Goal: Communication & Community: Answer question/provide support

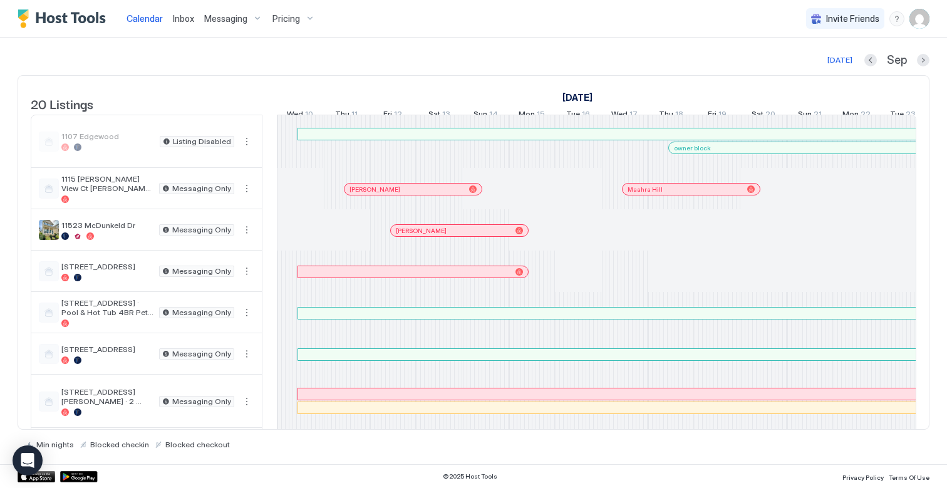
scroll to position [0, 696]
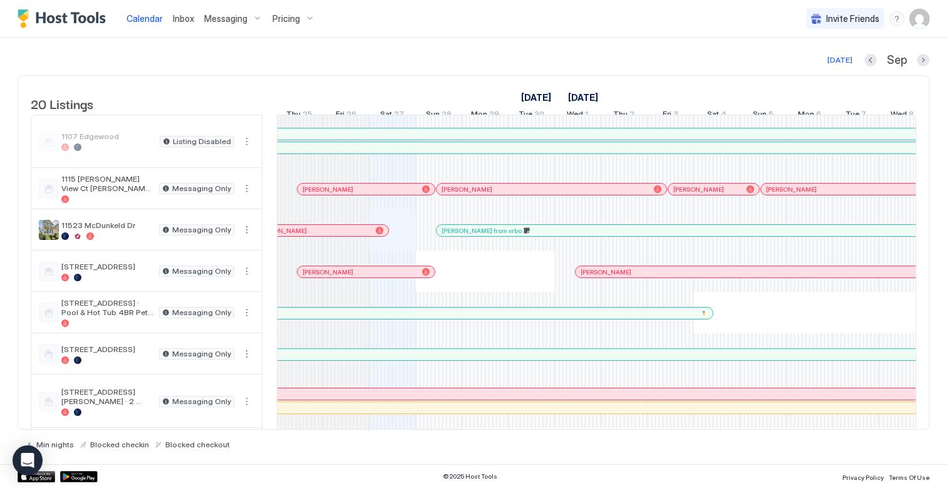
click at [182, 20] on span "Inbox" at bounding box center [183, 18] width 21 height 11
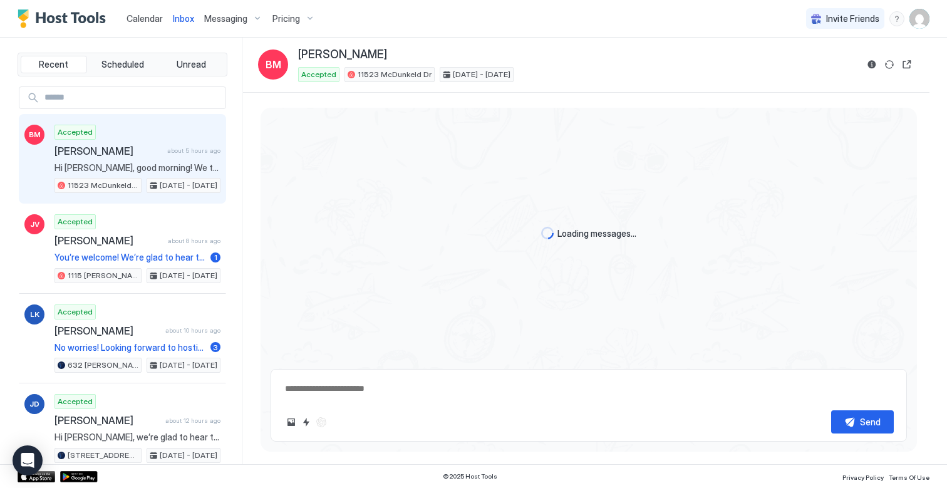
scroll to position [1537, 0]
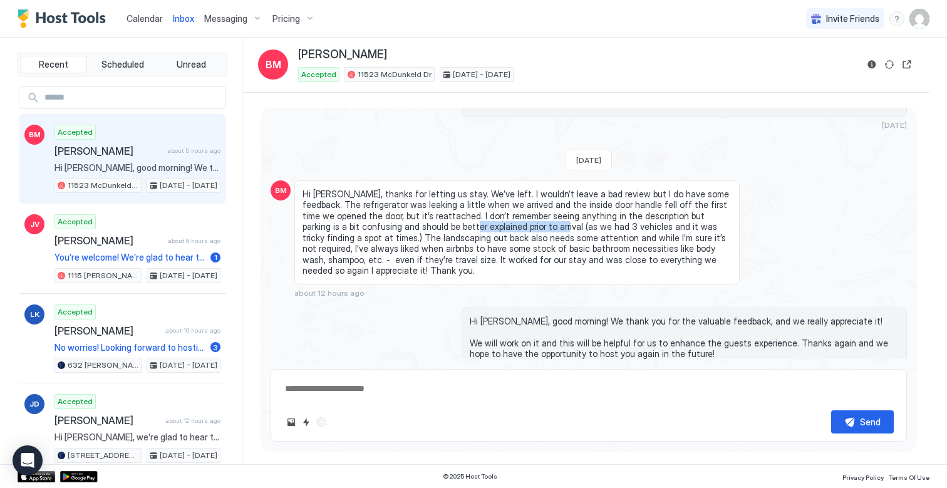
drag, startPoint x: 385, startPoint y: 189, endPoint x: 472, endPoint y: 194, distance: 87.2
click at [472, 194] on span "Hi [PERSON_NAME], thanks for letting us stay. We’ve left. I wouldn’t leave a ba…" at bounding box center [517, 233] width 429 height 88
click at [505, 199] on span "Hi [PERSON_NAME], thanks for letting us stay. We’ve left. I wouldn’t leave a ba…" at bounding box center [517, 233] width 429 height 88
drag, startPoint x: 526, startPoint y: 196, endPoint x: 561, endPoint y: 196, distance: 34.5
click at [561, 196] on span "Hi [PERSON_NAME], thanks for letting us stay. We’ve left. I wouldn’t leave a ba…" at bounding box center [517, 233] width 429 height 88
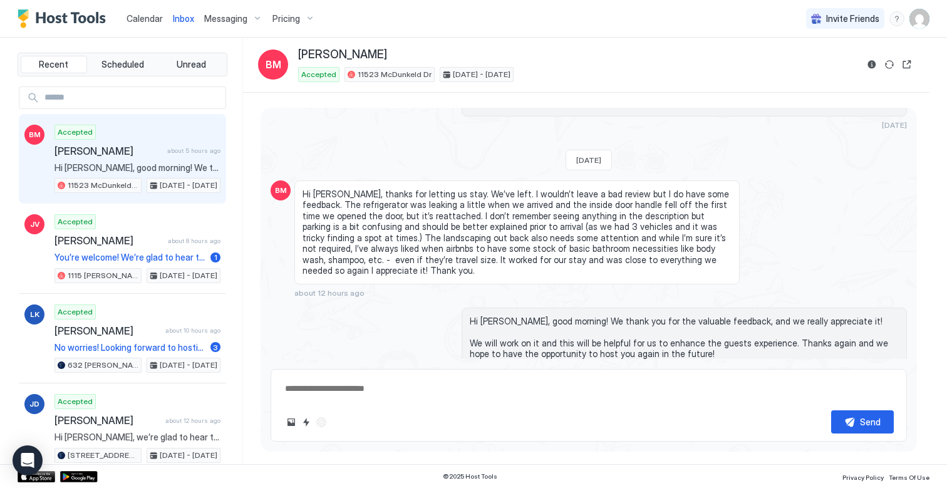
click at [641, 193] on span "Hi [PERSON_NAME], thanks for letting us stay. We’ve left. I wouldn’t leave a ba…" at bounding box center [517, 233] width 429 height 88
drag, startPoint x: 369, startPoint y: 204, endPoint x: 451, endPoint y: 207, distance: 82.1
click at [451, 207] on span "Hi [PERSON_NAME], thanks for letting us stay. We’ve left. I wouldn’t leave a ba…" at bounding box center [517, 233] width 429 height 88
drag, startPoint x: 433, startPoint y: 205, endPoint x: 481, endPoint y: 205, distance: 48.2
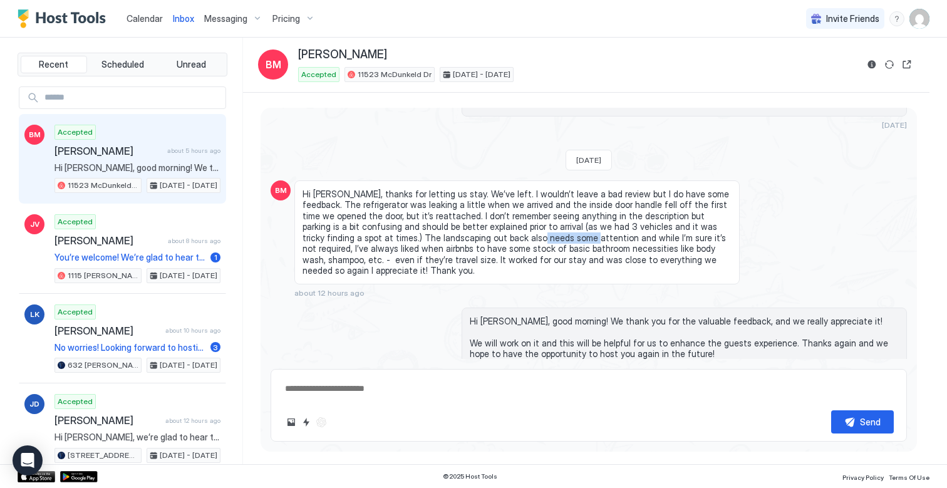
click at [481, 205] on span "Hi [PERSON_NAME], thanks for letting us stay. We’ve left. I wouldn’t leave a ba…" at bounding box center [517, 233] width 429 height 88
click at [491, 206] on span "Hi [PERSON_NAME], thanks for letting us stay. We’ve left. I wouldn’t leave a ba…" at bounding box center [517, 233] width 429 height 88
drag, startPoint x: 509, startPoint y: 207, endPoint x: 559, endPoint y: 207, distance: 50.1
click at [558, 207] on span "Hi Jason, thanks for letting us stay. We’ve left. I wouldn’t leave a bad review…" at bounding box center [517, 233] width 429 height 88
click at [559, 207] on span "Hi Jason, thanks for letting us stay. We’ve left. I wouldn’t leave a bad review…" at bounding box center [517, 233] width 429 height 88
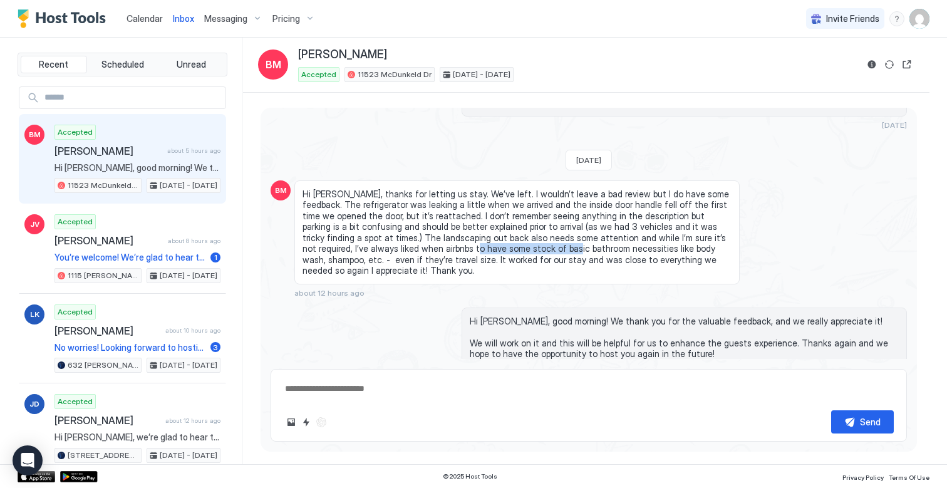
drag, startPoint x: 375, startPoint y: 214, endPoint x: 462, endPoint y: 215, distance: 87.1
click at [460, 215] on span "Hi Jason, thanks for letting us stay. We’ve left. I wouldn’t leave a bad review…" at bounding box center [517, 233] width 429 height 88
click at [462, 215] on span "Hi Jason, thanks for letting us stay. We’ve left. I wouldn’t leave a bad review…" at bounding box center [517, 233] width 429 height 88
drag, startPoint x: 449, startPoint y: 214, endPoint x: 521, endPoint y: 214, distance: 72.1
click at [521, 214] on span "Hi Jason, thanks for letting us stay. We’ve left. I wouldn’t leave a bad review…" at bounding box center [517, 233] width 429 height 88
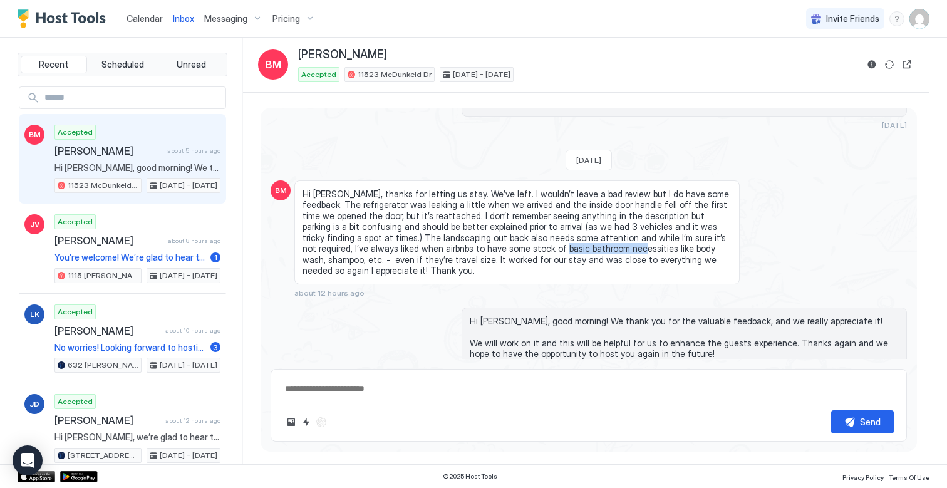
click at [523, 214] on span "Hi Jason, thanks for letting us stay. We’ve left. I wouldn’t leave a bad review…" at bounding box center [517, 233] width 429 height 88
drag, startPoint x: 513, startPoint y: 212, endPoint x: 579, endPoint y: 212, distance: 66.4
click at [578, 212] on span "Hi Jason, thanks for letting us stay. We’ve left. I wouldn’t leave a bad review…" at bounding box center [517, 233] width 429 height 88
click at [579, 212] on span "Hi Jason, thanks for letting us stay. We’ve left. I wouldn’t leave a bad review…" at bounding box center [517, 233] width 429 height 88
drag, startPoint x: 559, startPoint y: 211, endPoint x: 627, endPoint y: 211, distance: 67.7
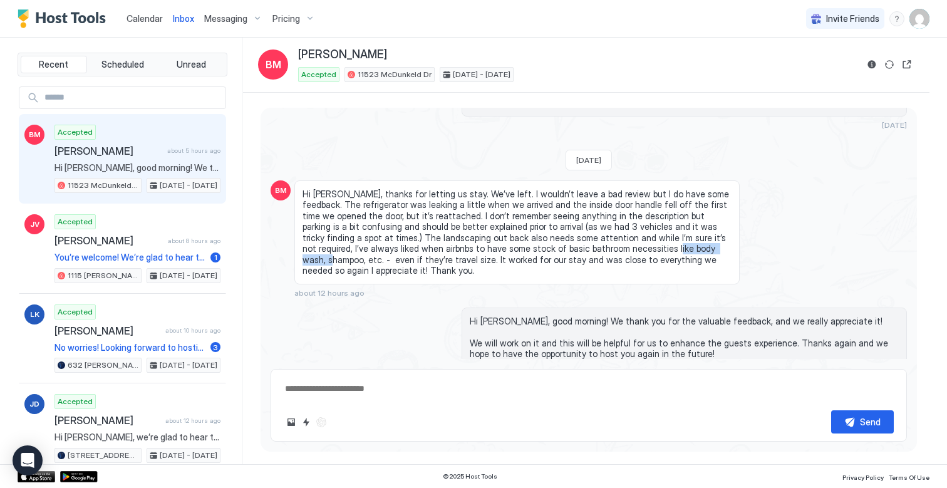
click at [627, 211] on span "Hi Jason, thanks for letting us stay. We’ve left. I wouldn’t leave a bad review…" at bounding box center [517, 233] width 429 height 88
drag, startPoint x: 641, startPoint y: 215, endPoint x: 583, endPoint y: 215, distance: 58.3
click at [583, 215] on span "Hi Jason, thanks for letting us stay. We’ve left. I wouldn’t leave a bad review…" at bounding box center [517, 233] width 429 height 88
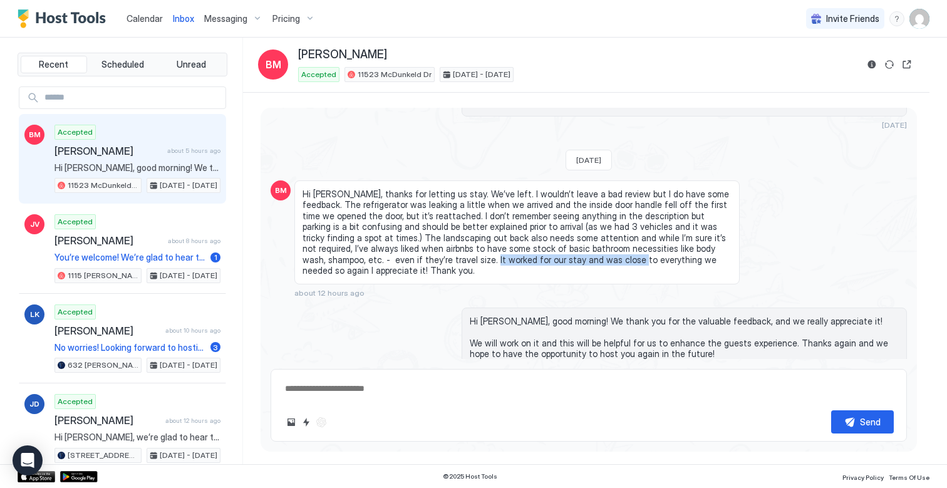
drag, startPoint x: 350, startPoint y: 228, endPoint x: 489, endPoint y: 227, distance: 138.5
click at [489, 227] on span "Hi Jason, thanks for letting us stay. We’ve left. I wouldn’t leave a bad review…" at bounding box center [517, 233] width 429 height 88
type textarea "*"
